Goal: Find specific page/section: Find specific page/section

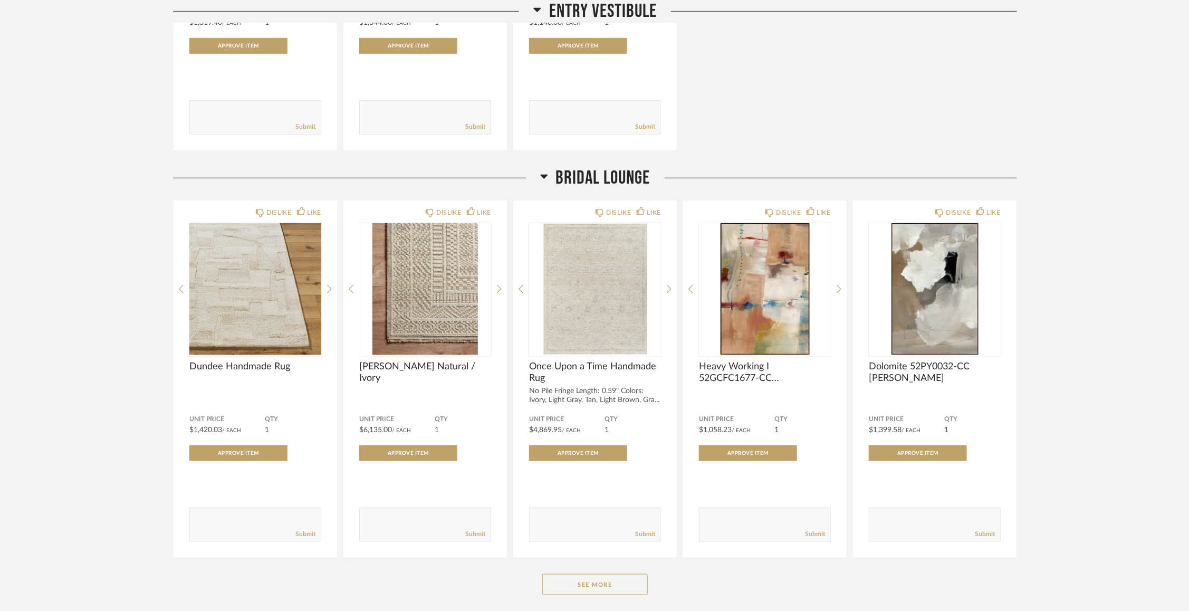
scroll to position [388, 0]
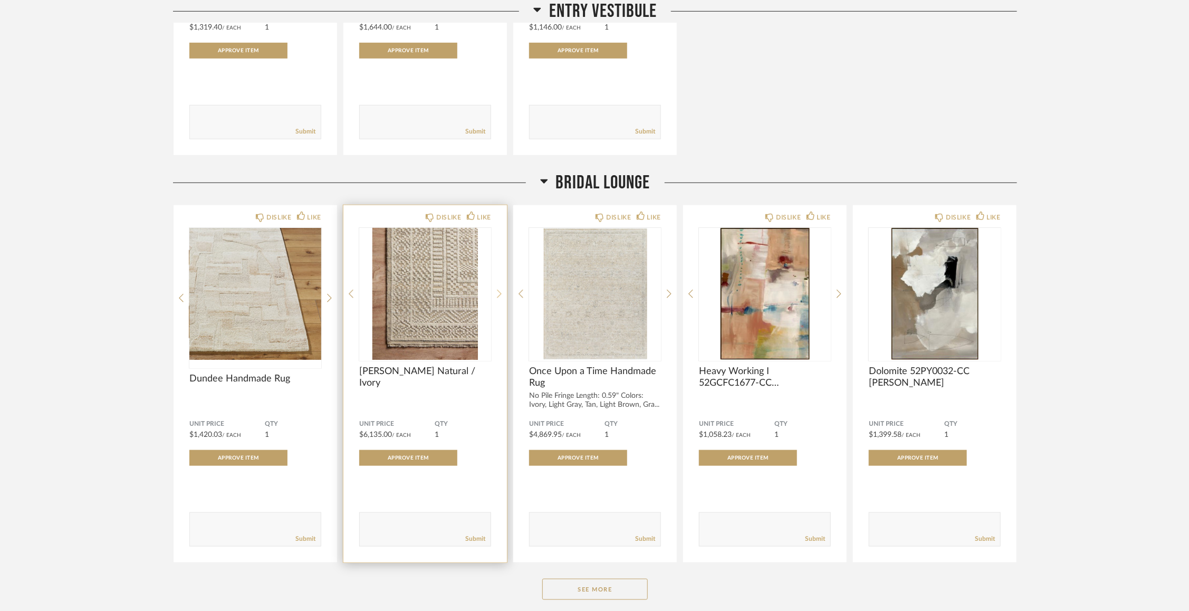
click at [497, 291] on div at bounding box center [499, 294] width 5 height 132
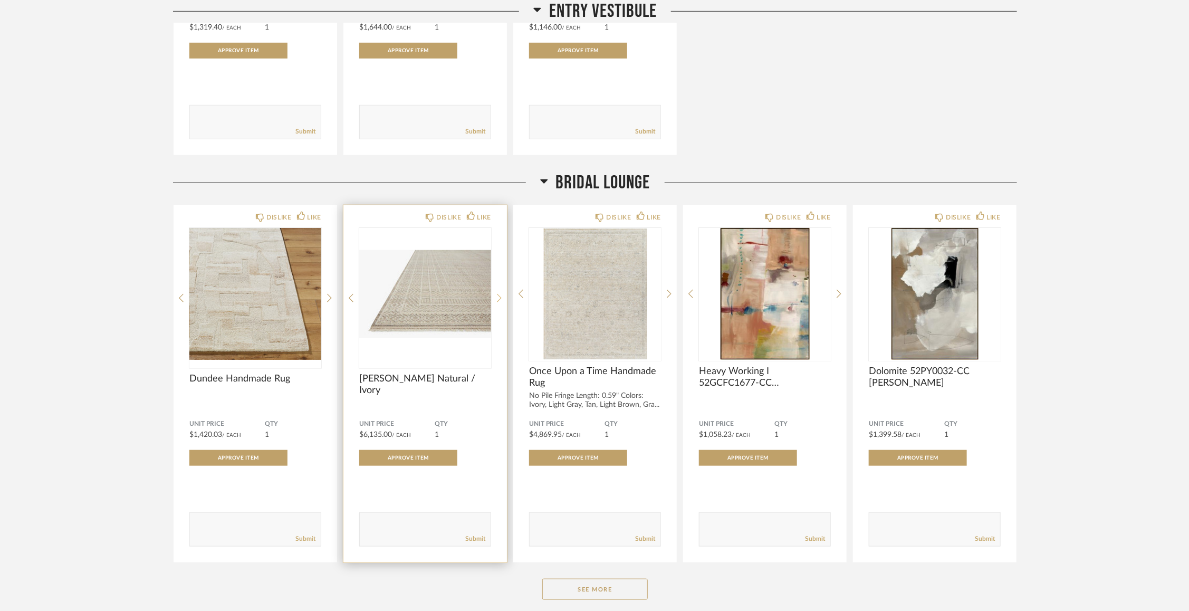
click at [497, 291] on div at bounding box center [499, 298] width 5 height 140
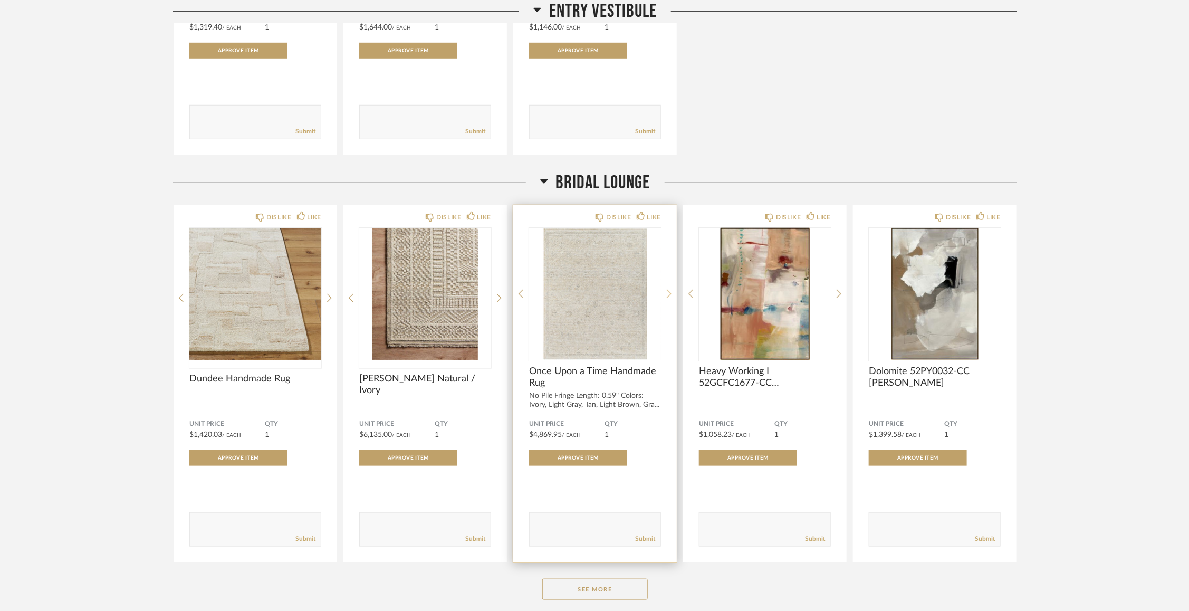
click at [670, 293] on icon at bounding box center [669, 293] width 5 height 9
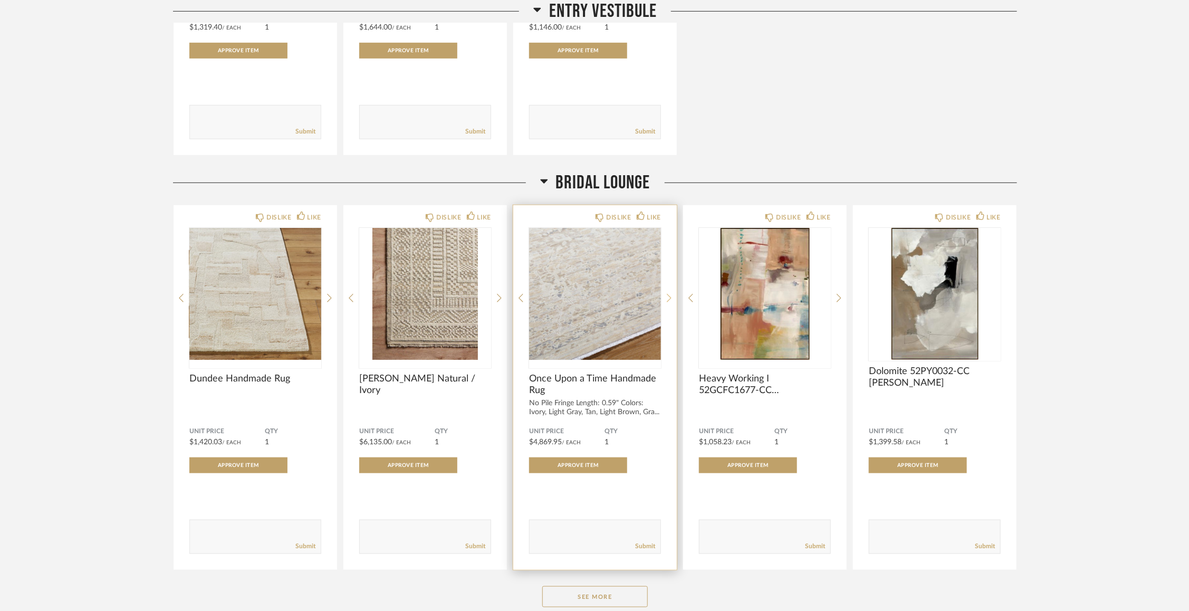
click at [670, 293] on icon at bounding box center [669, 297] width 5 height 9
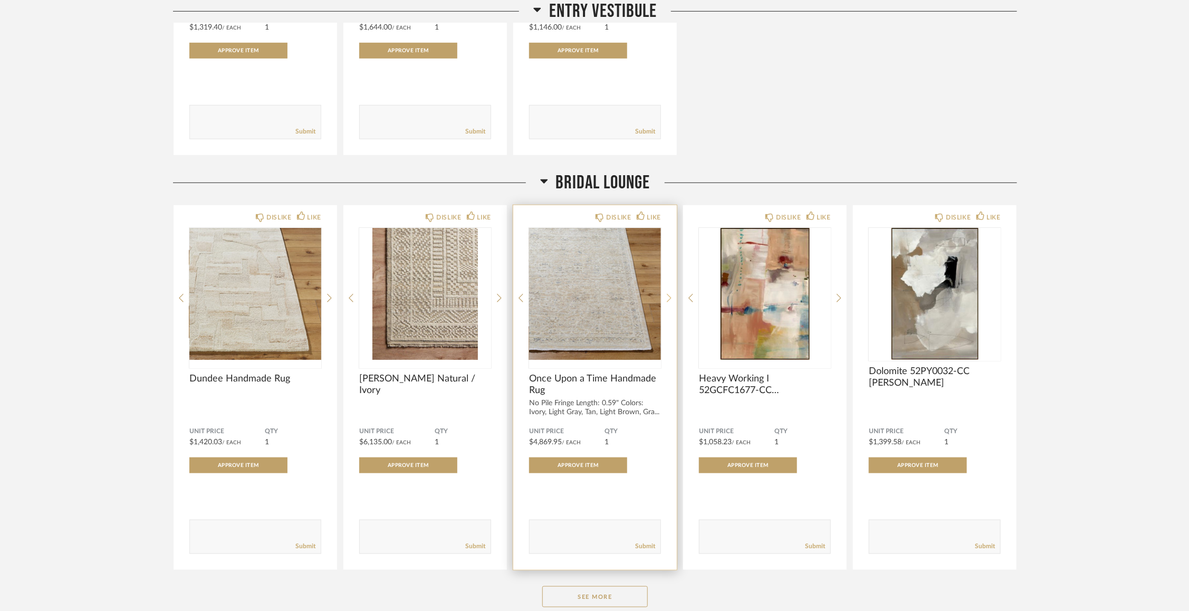
click at [670, 293] on icon at bounding box center [669, 297] width 5 height 9
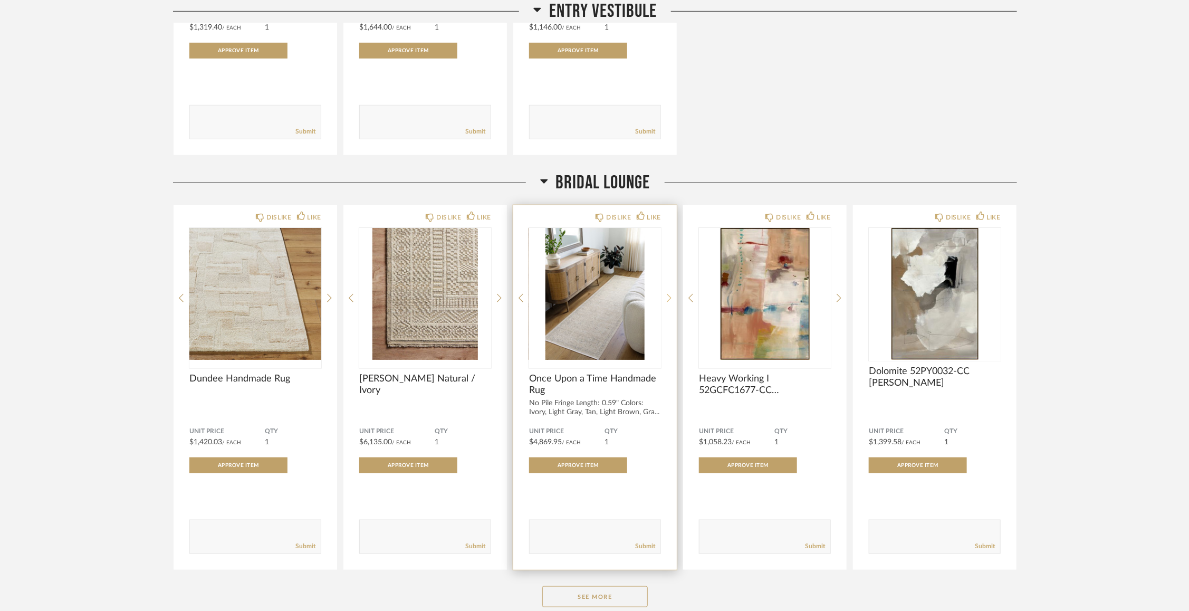
click at [670, 293] on icon at bounding box center [669, 297] width 5 height 9
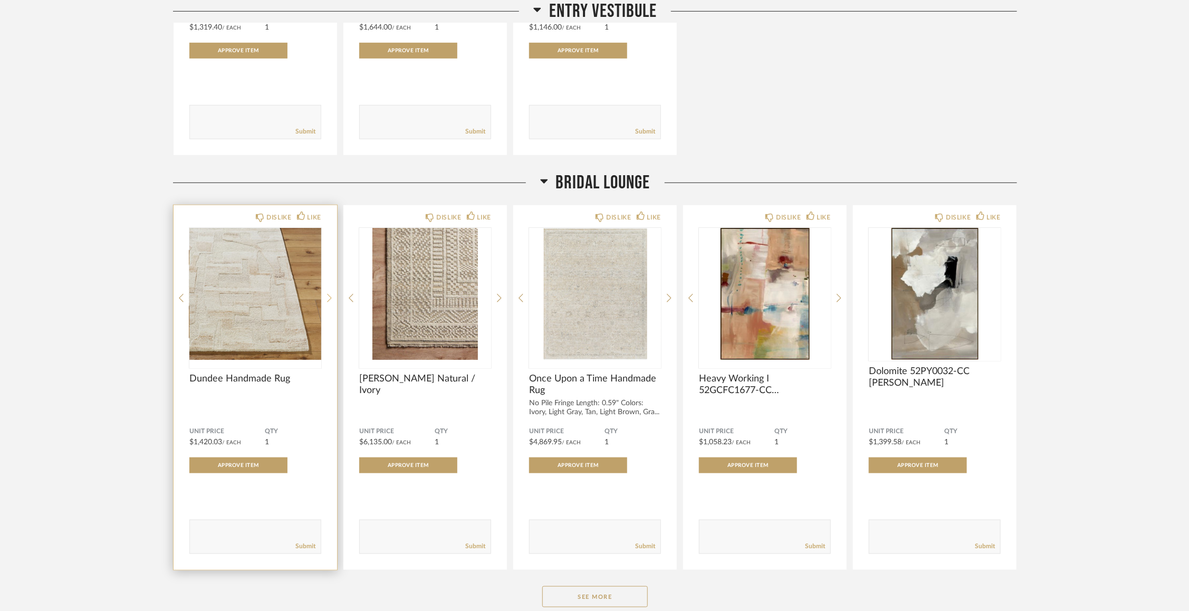
click at [328, 295] on icon at bounding box center [329, 297] width 5 height 9
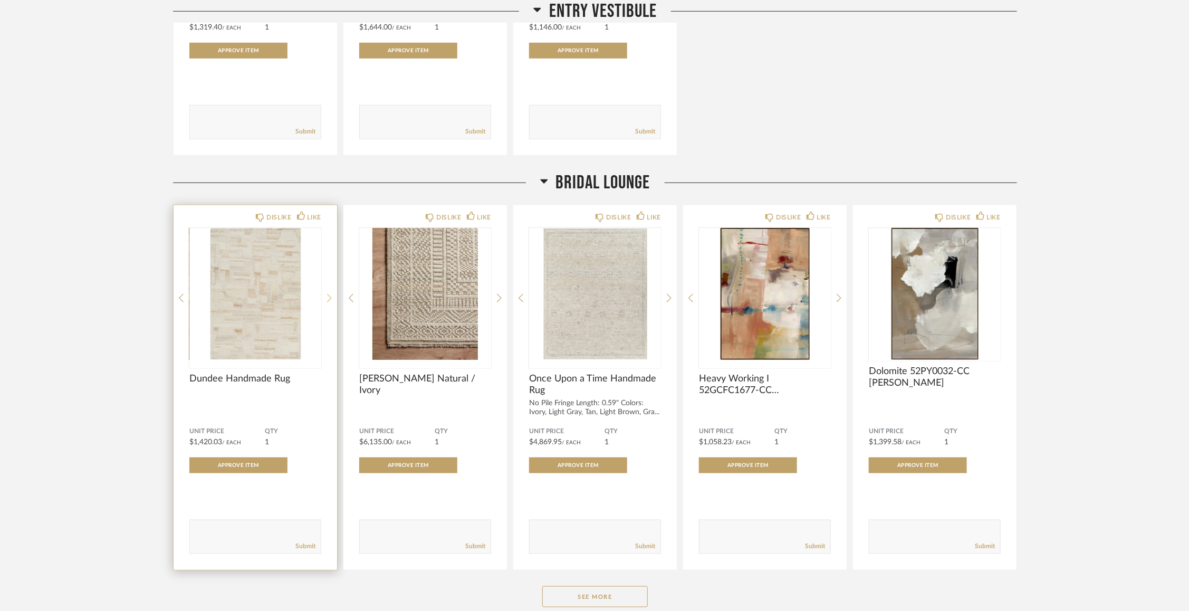
click at [328, 295] on icon at bounding box center [329, 297] width 5 height 9
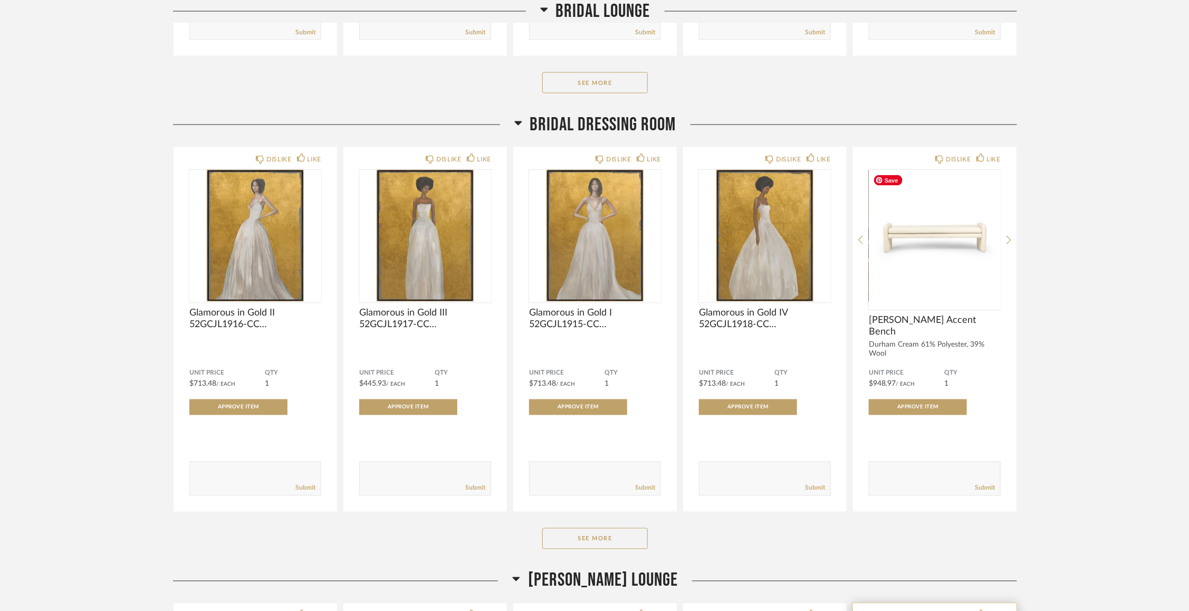
scroll to position [905, 0]
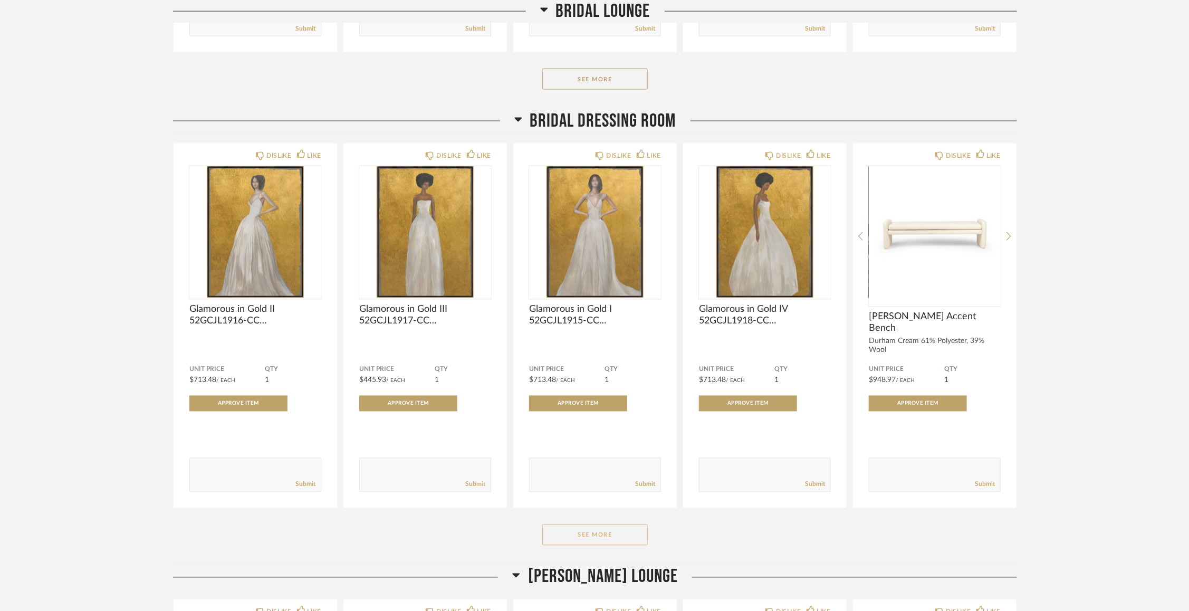
click at [574, 537] on button "See More" at bounding box center [594, 534] width 105 height 21
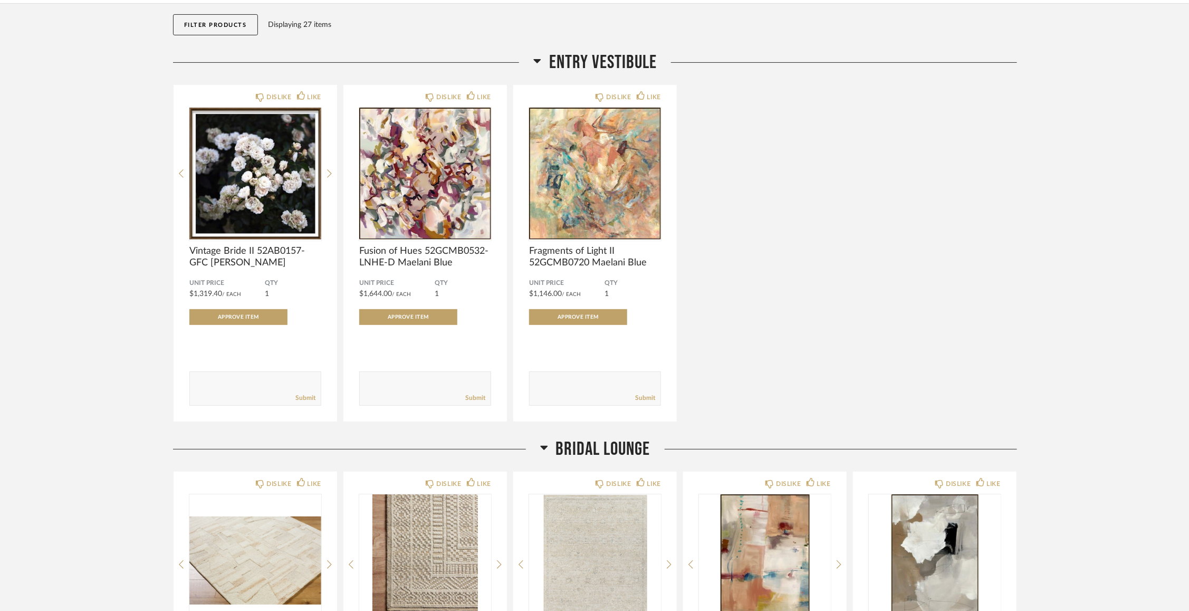
scroll to position [123, 0]
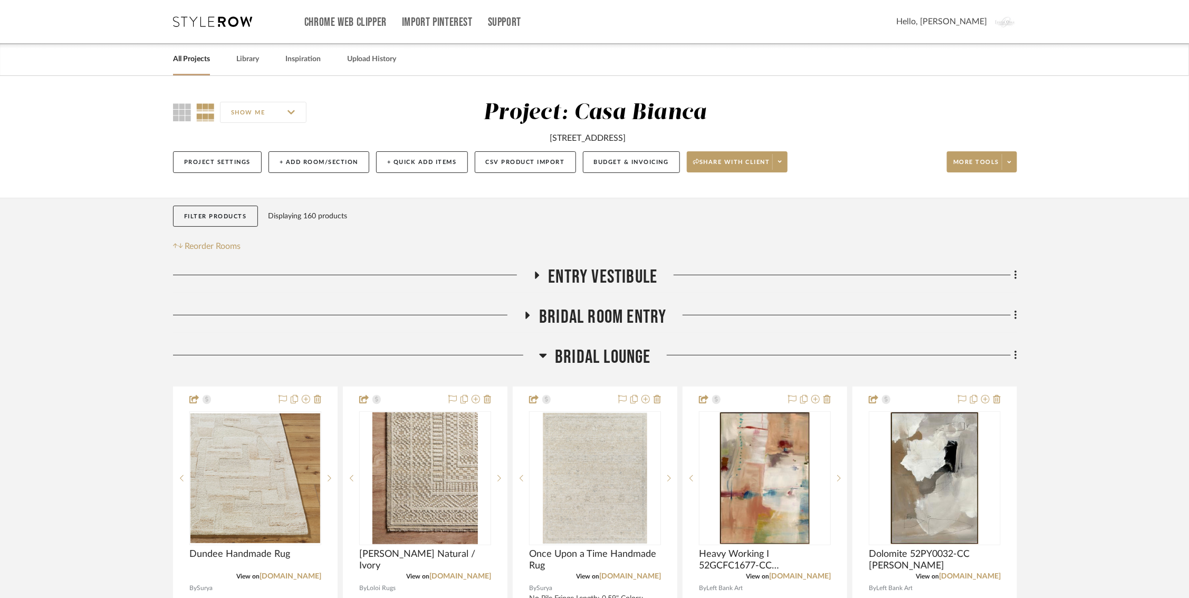
click at [540, 274] on icon at bounding box center [536, 276] width 13 height 8
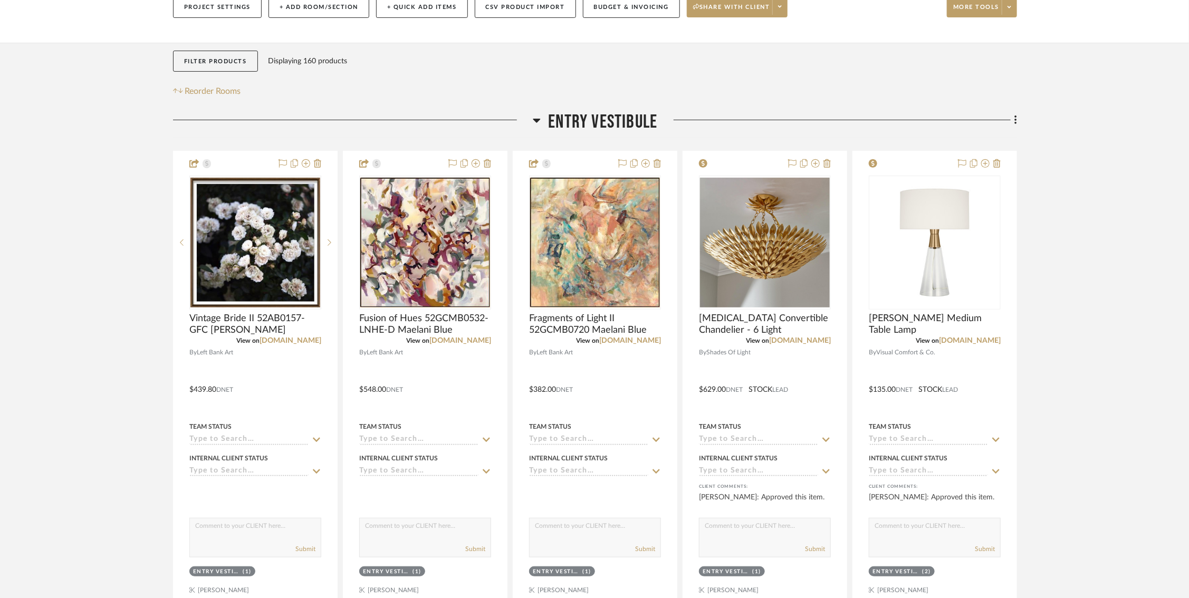
scroll to position [180, 0]
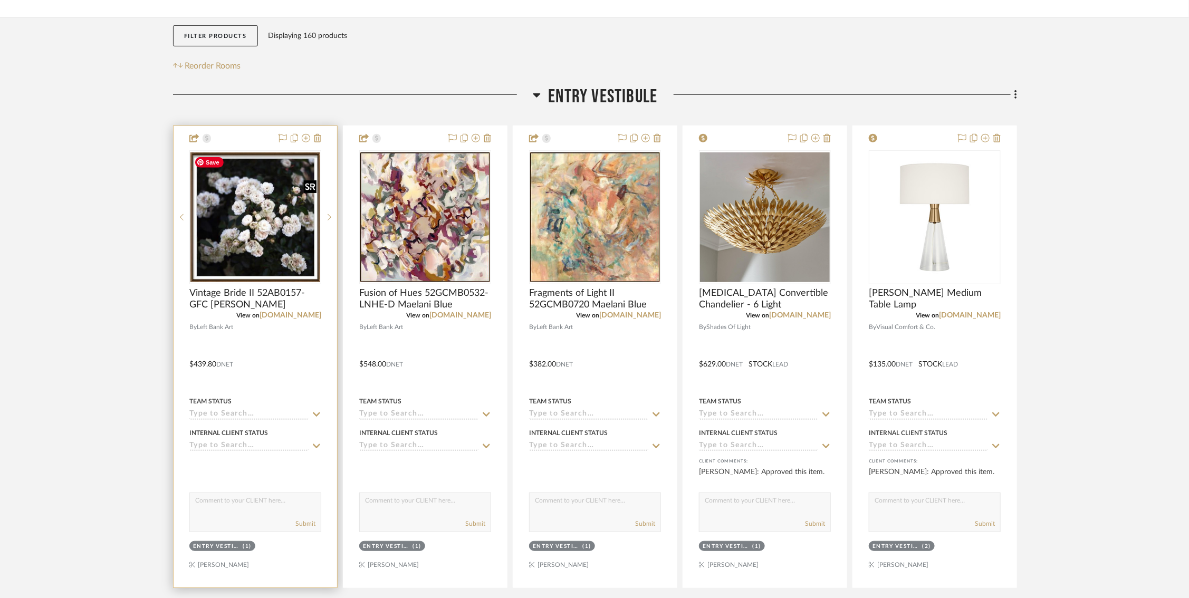
click at [0, 0] on img at bounding box center [0, 0] width 0 height 0
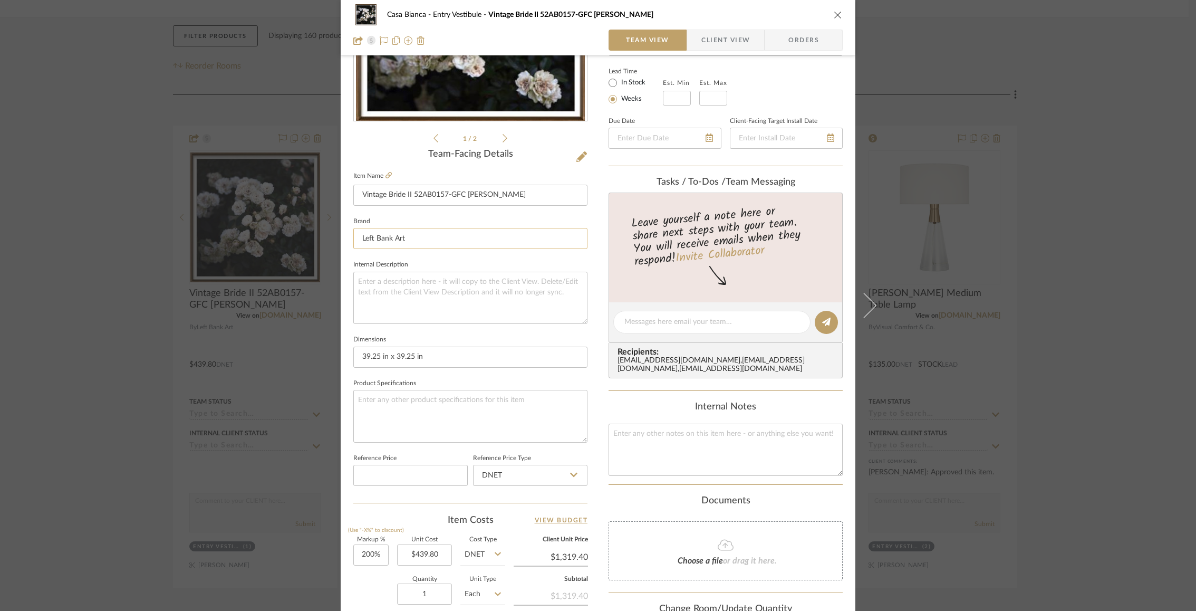
scroll to position [184, 0]
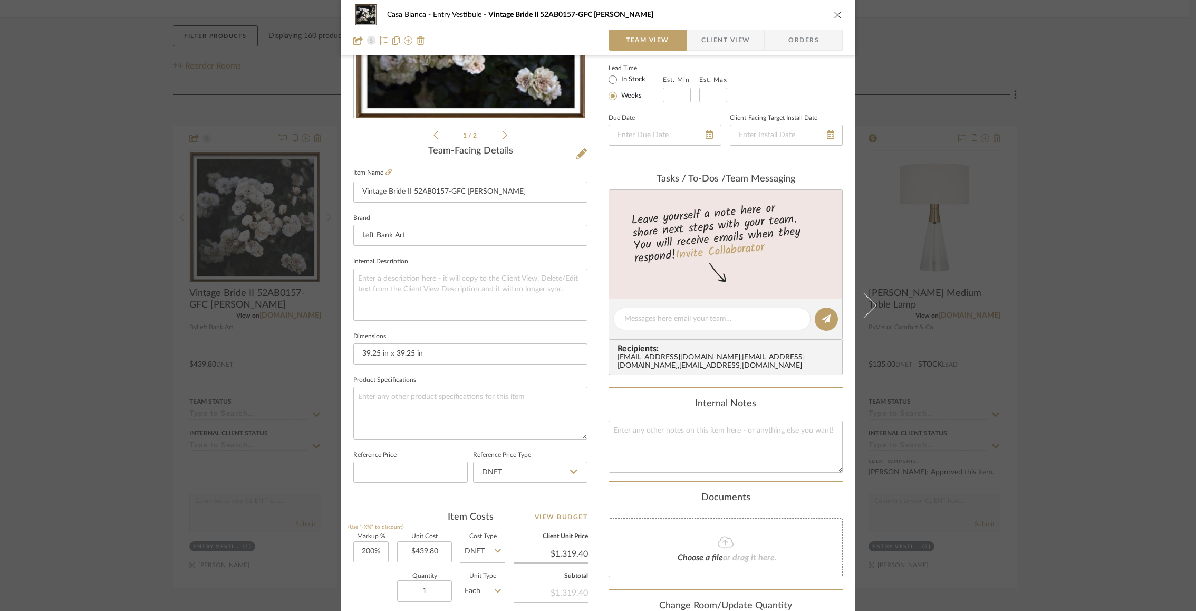
click at [837, 13] on icon "close" at bounding box center [838, 15] width 8 height 8
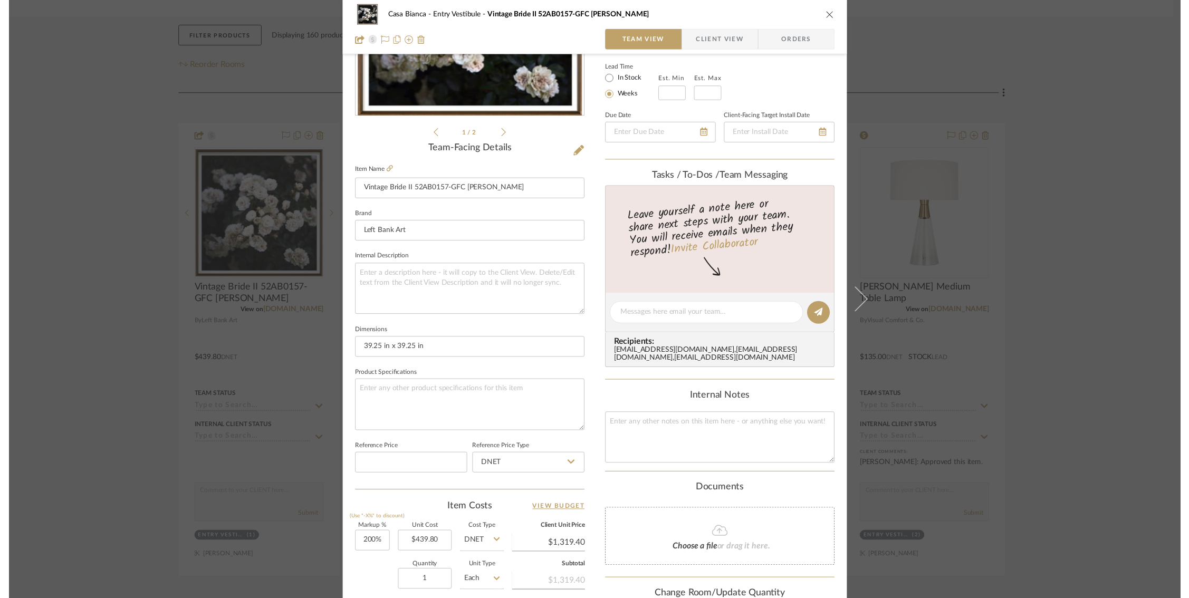
scroll to position [180, 0]
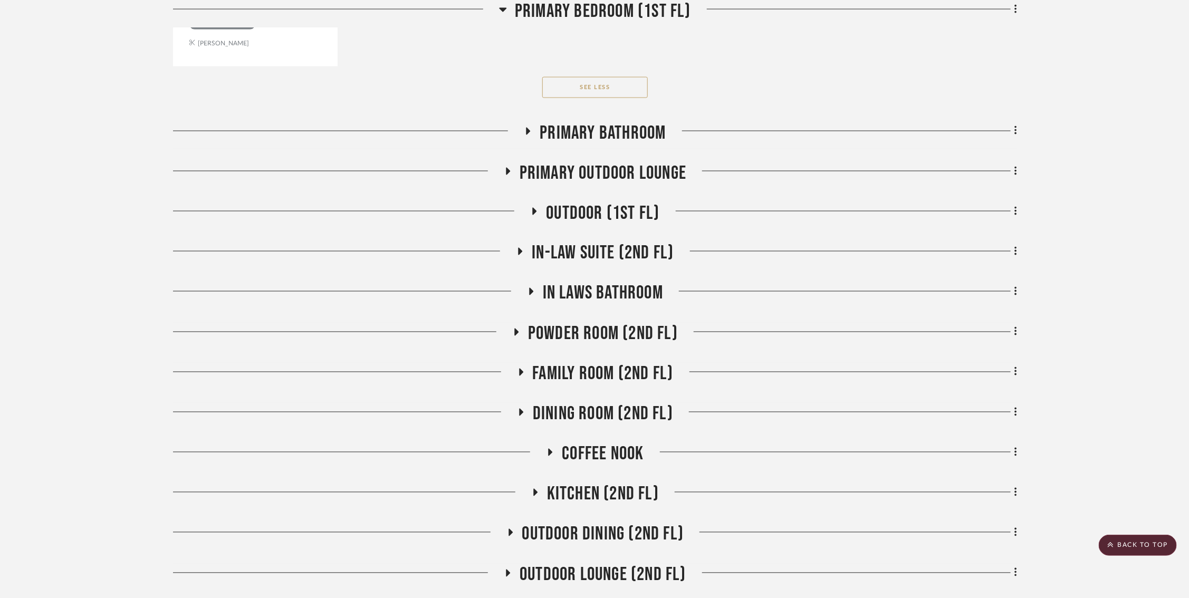
scroll to position [3353, 5]
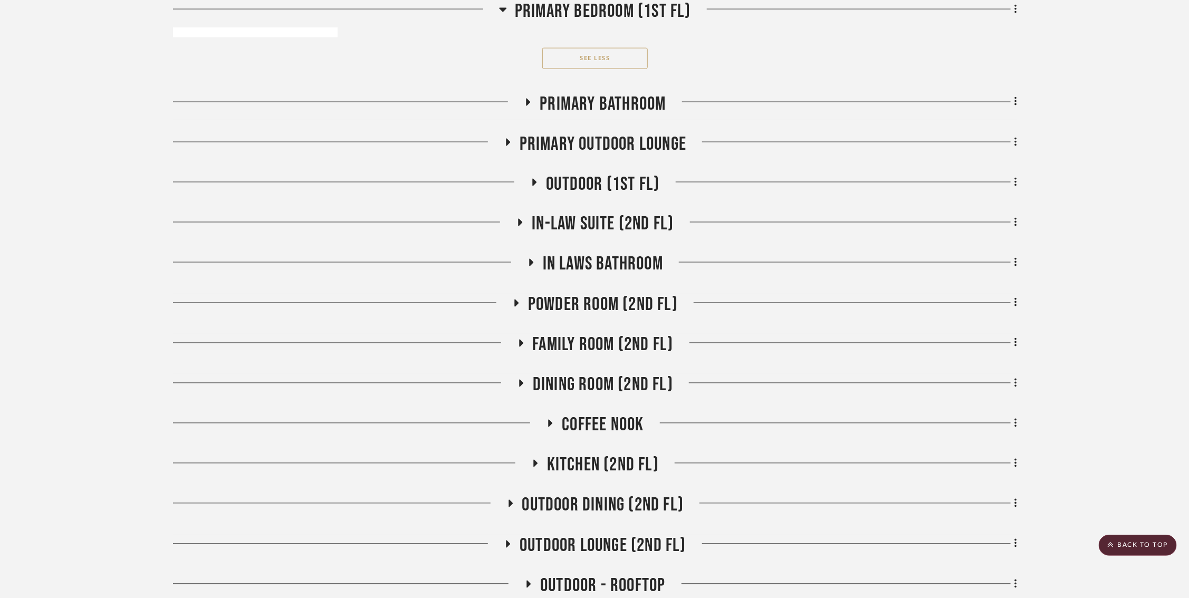
click at [516, 219] on icon at bounding box center [520, 223] width 13 height 8
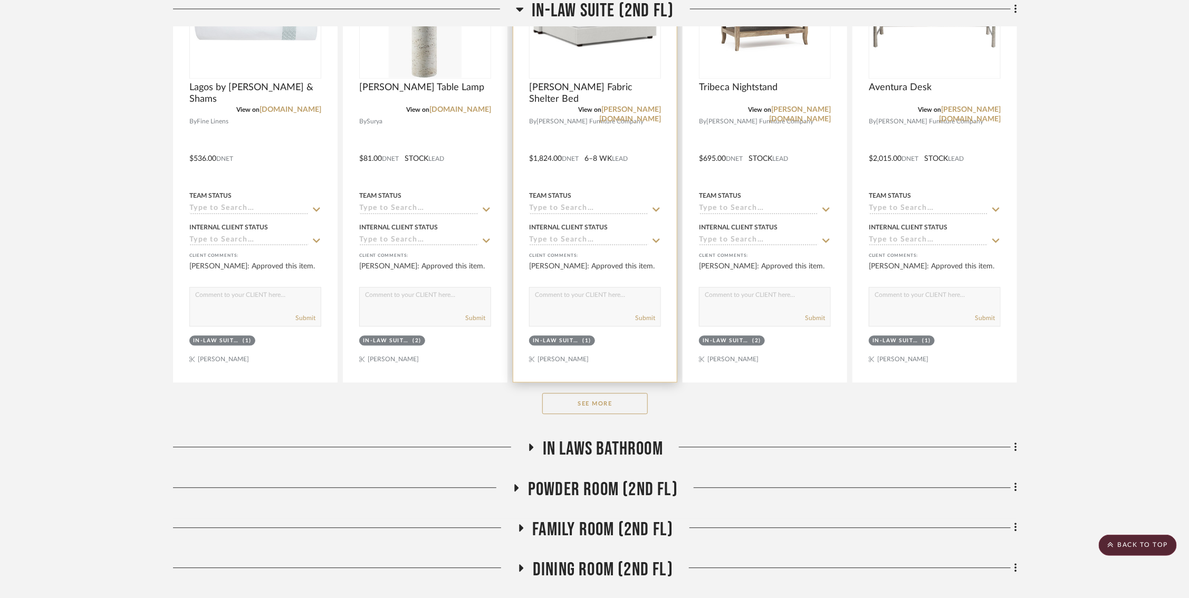
scroll to position [3754, 5]
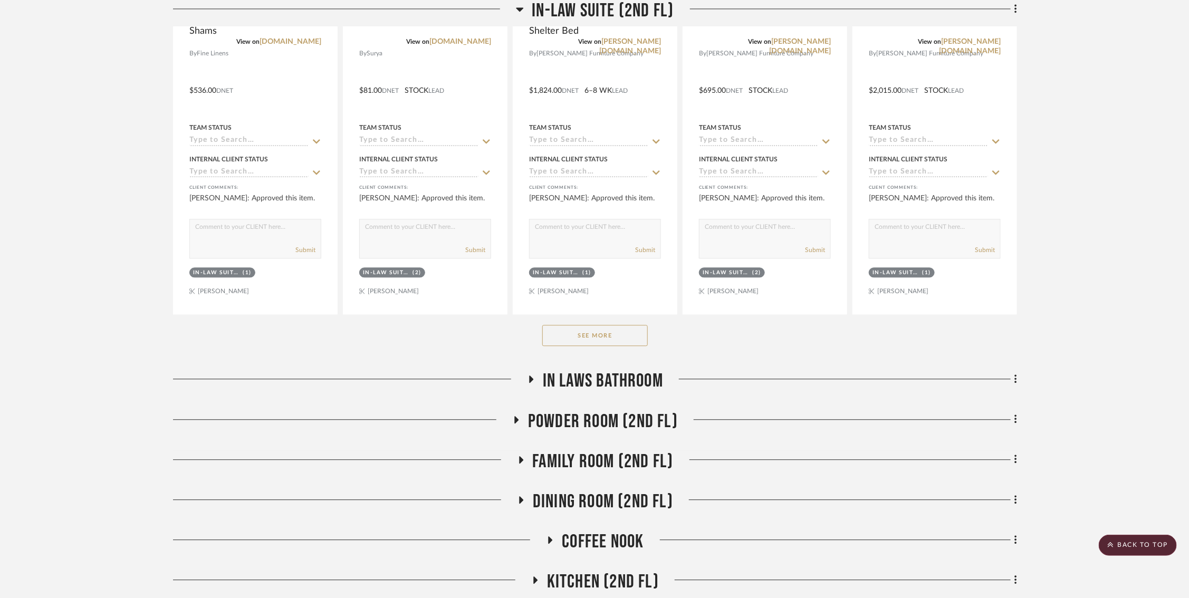
click at [575, 326] on button "See More" at bounding box center [594, 335] width 105 height 21
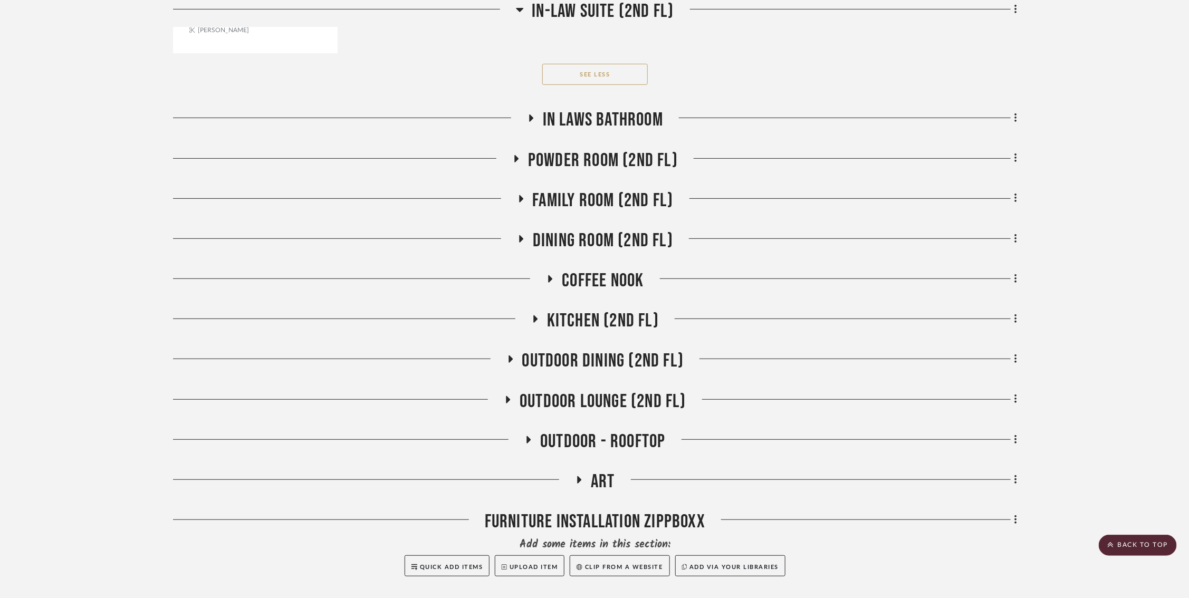
scroll to position [4960, 8]
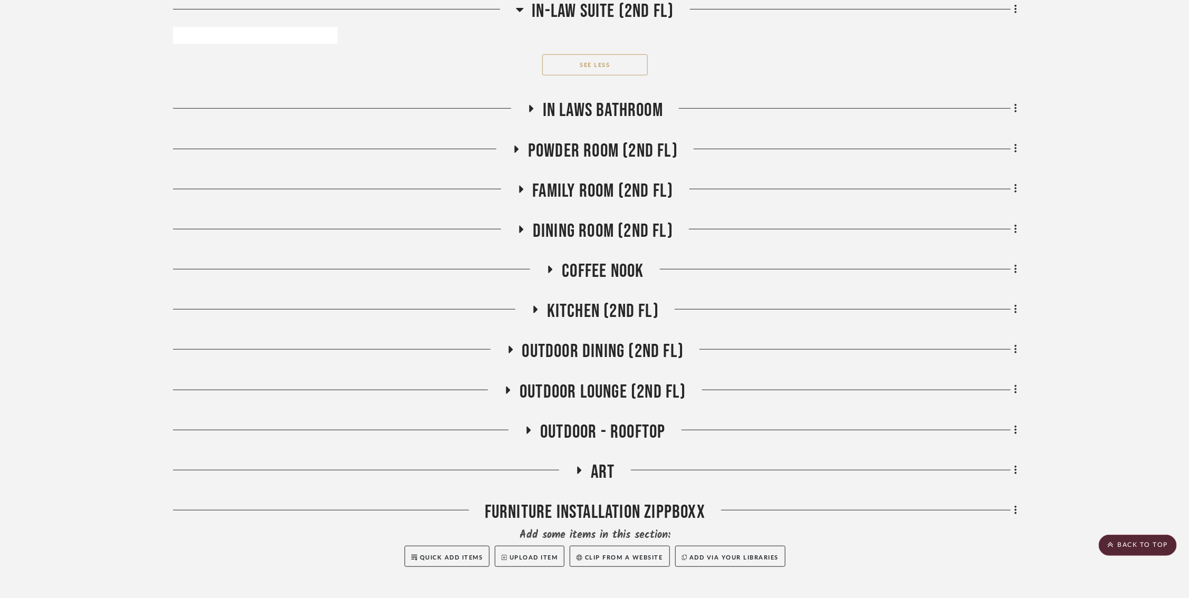
click at [524, 105] on icon at bounding box center [530, 109] width 13 height 8
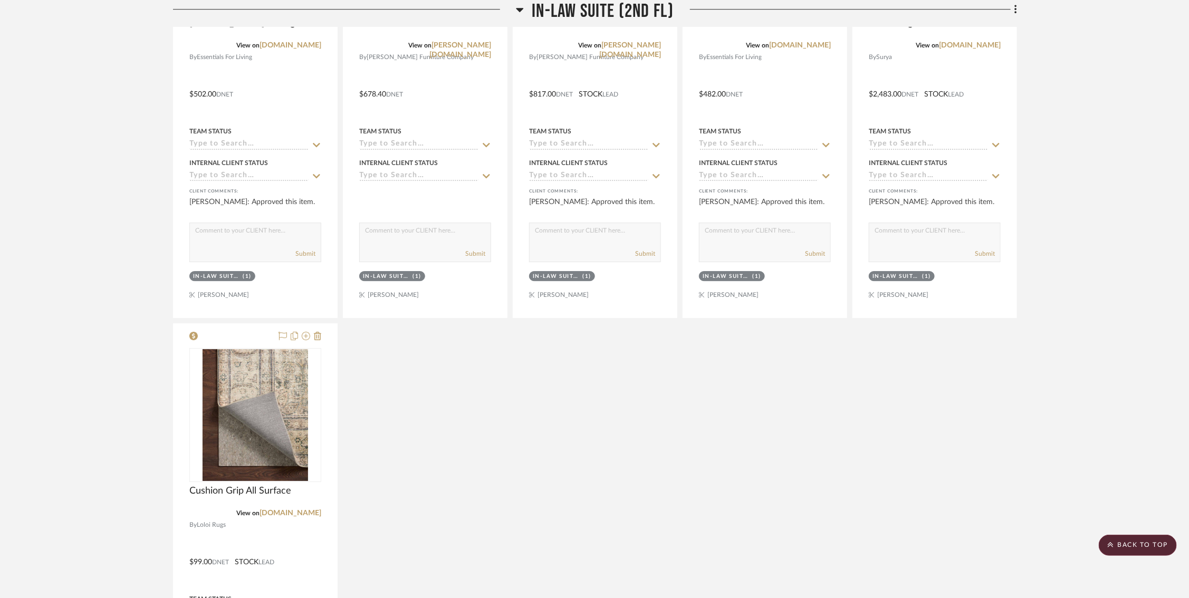
scroll to position [4217, 8]
